Goal: Find specific page/section: Find specific page/section

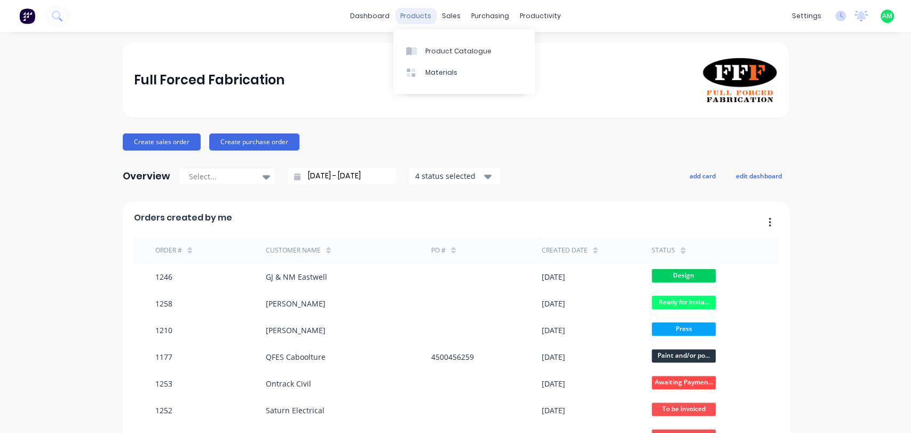
click at [409, 12] on div "products" at bounding box center [416, 16] width 42 height 16
click at [437, 41] on link "Product Catalogue" at bounding box center [463, 50] width 141 height 21
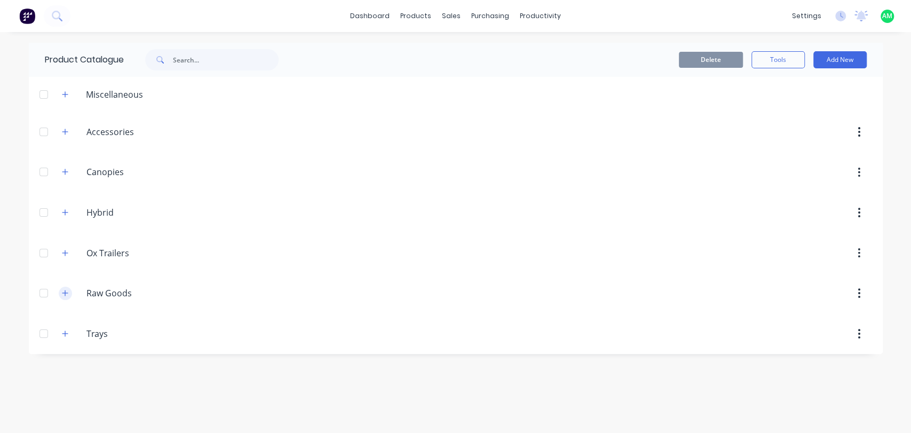
click at [65, 289] on icon "button" at bounding box center [65, 292] width 6 height 7
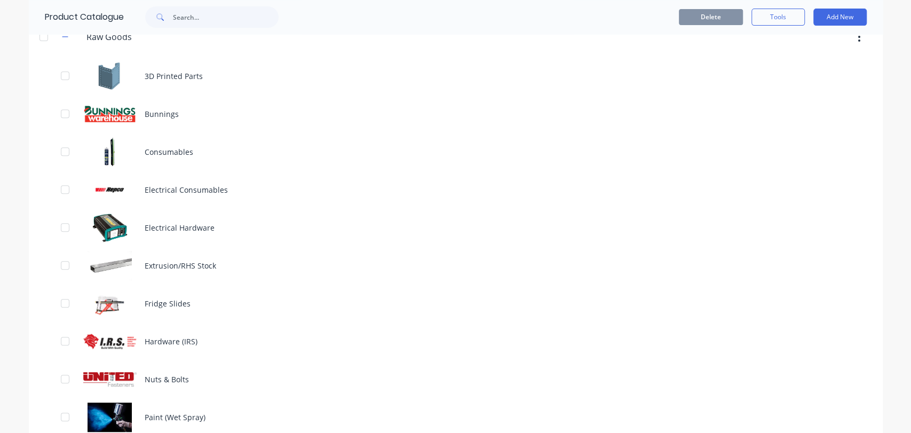
scroll to position [271, 0]
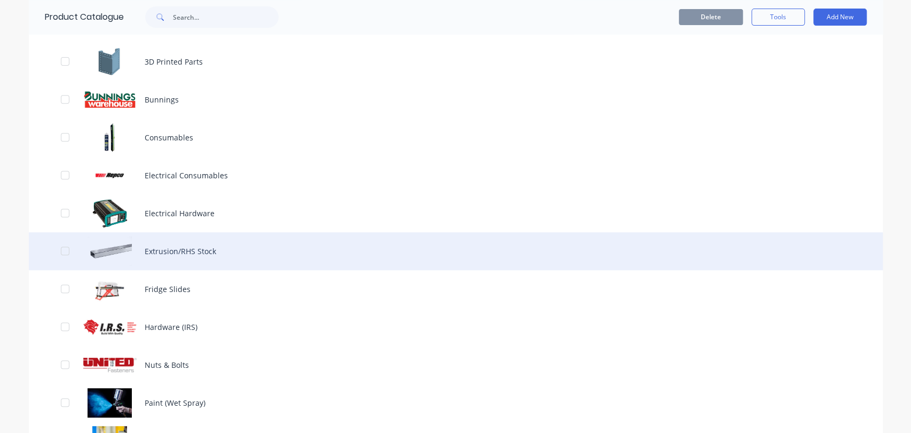
click at [233, 247] on div "Extrusion/RHS Stock" at bounding box center [456, 251] width 854 height 38
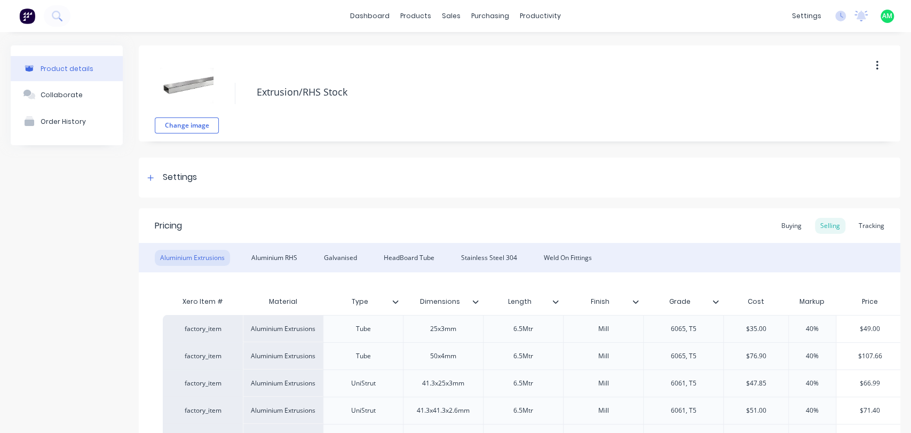
type textarea "x"
click at [473, 262] on div "Stainless Steel 304" at bounding box center [489, 258] width 67 height 16
